Goal: Find contact information: Find contact information

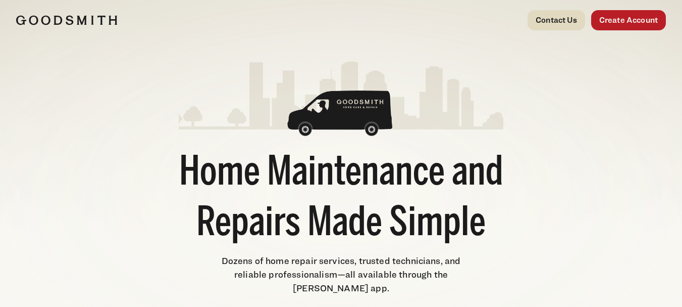
click at [563, 20] on link "Contact Us" at bounding box center [557, 20] width 58 height 20
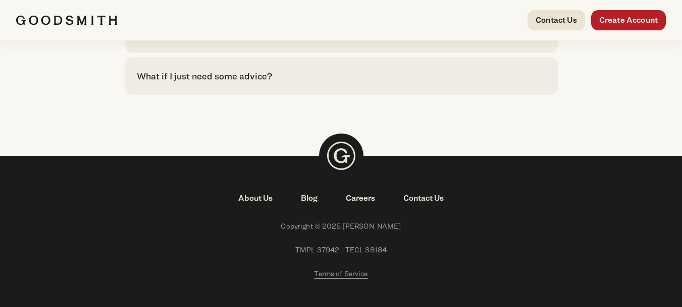
scroll to position [2437, 0]
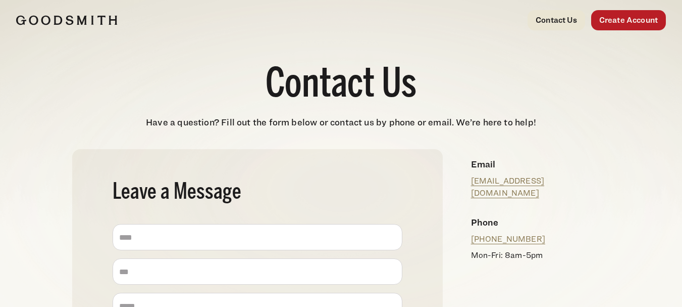
drag, startPoint x: 472, startPoint y: 162, endPoint x: 549, endPoint y: 222, distance: 97.8
click at [549, 222] on div "Email [EMAIL_ADDRESS][DOMAIN_NAME] Phone [PHONE_NUMBER] Mon-Fri: 8am-5pm" at bounding box center [536, 209] width 147 height 120
copy div "Email [EMAIL_ADDRESS][DOMAIN_NAME] Phone [PHONE_NUMBER]"
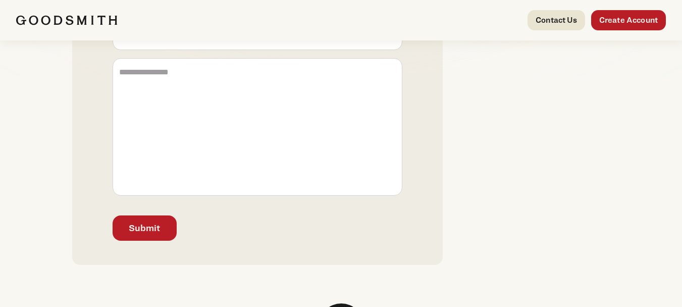
scroll to position [455, 0]
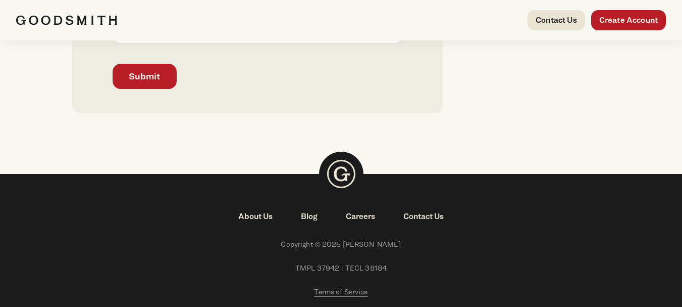
click at [263, 214] on link "About Us" at bounding box center [255, 216] width 63 height 12
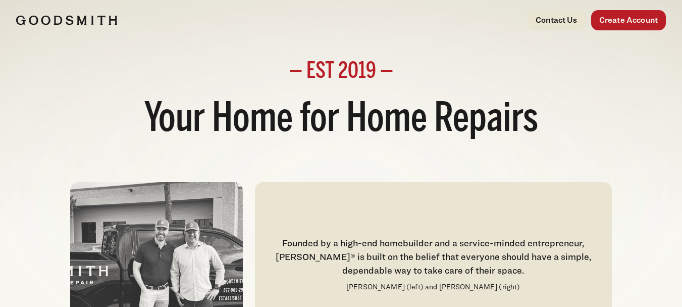
click at [311, 257] on div "Founded by a high-end homebuilder and a service-minded entrepreneur, [PERSON_NA…" at bounding box center [433, 256] width 333 height 41
copy div "[PERSON_NAME]"
click at [65, 24] on img at bounding box center [66, 20] width 101 height 10
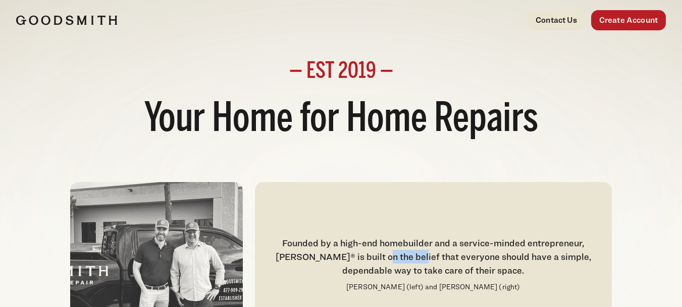
click at [65, 24] on img at bounding box center [66, 20] width 101 height 10
